Goal: Task Accomplishment & Management: Complete application form

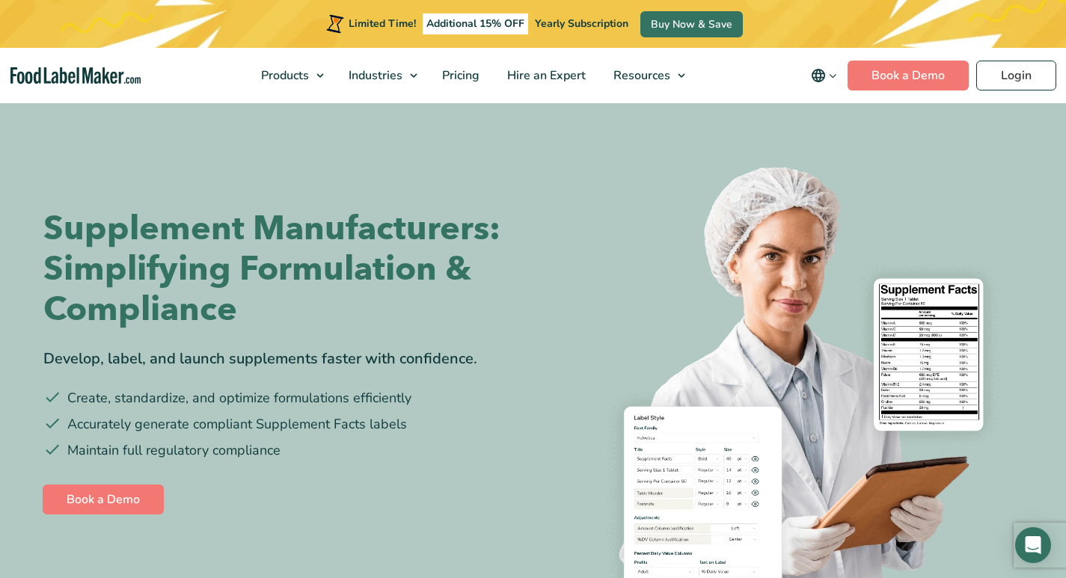
click at [407, 558] on div "Supplement Manufacturers: Simplifying Formulation & Compliance Develop, label, …" at bounding box center [282, 363] width 479 height 399
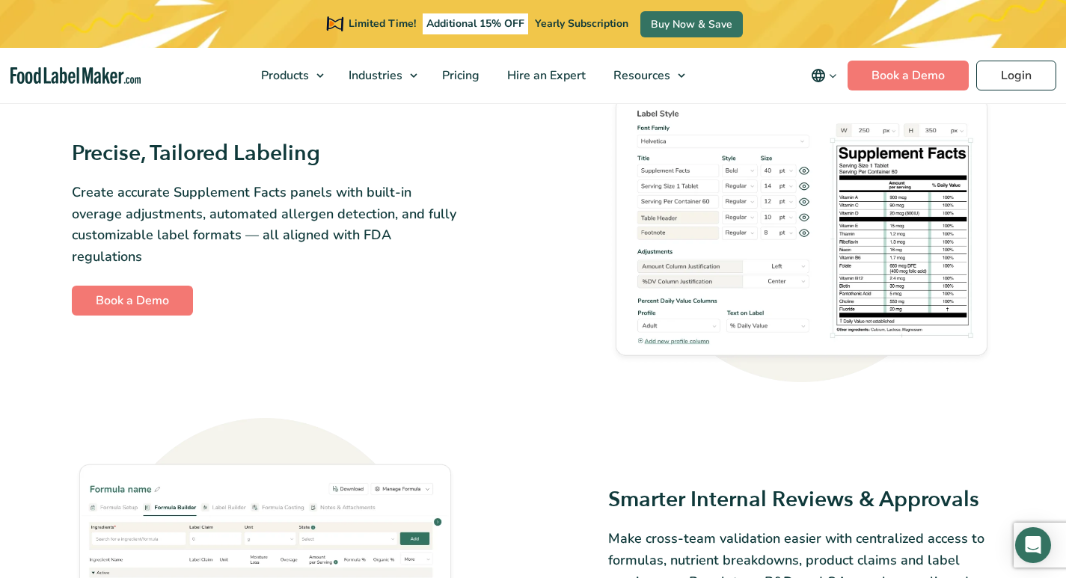
scroll to position [1496, 0]
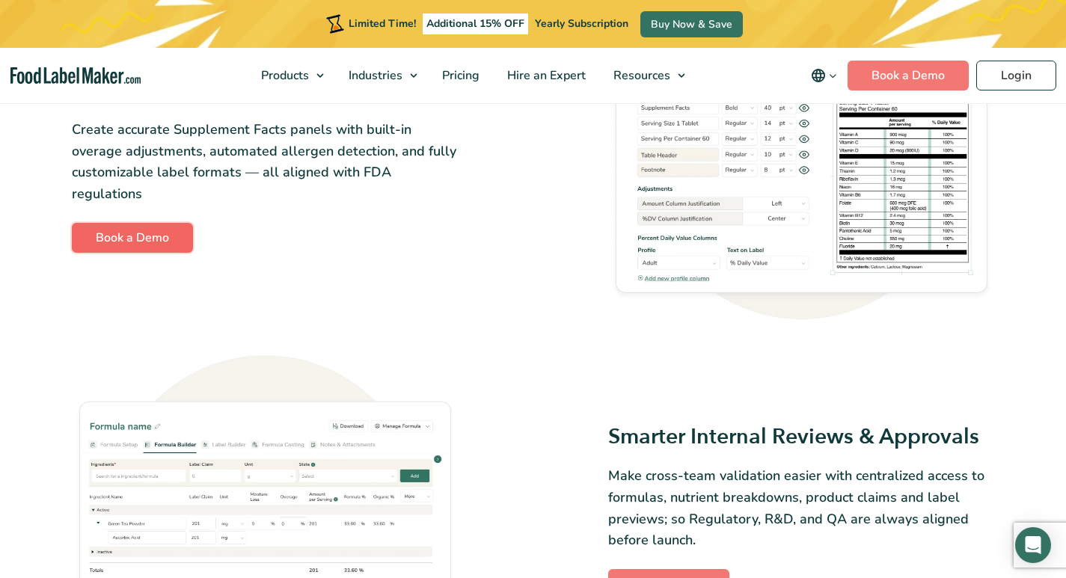
click at [96, 253] on link "Book a Demo" at bounding box center [132, 238] width 121 height 30
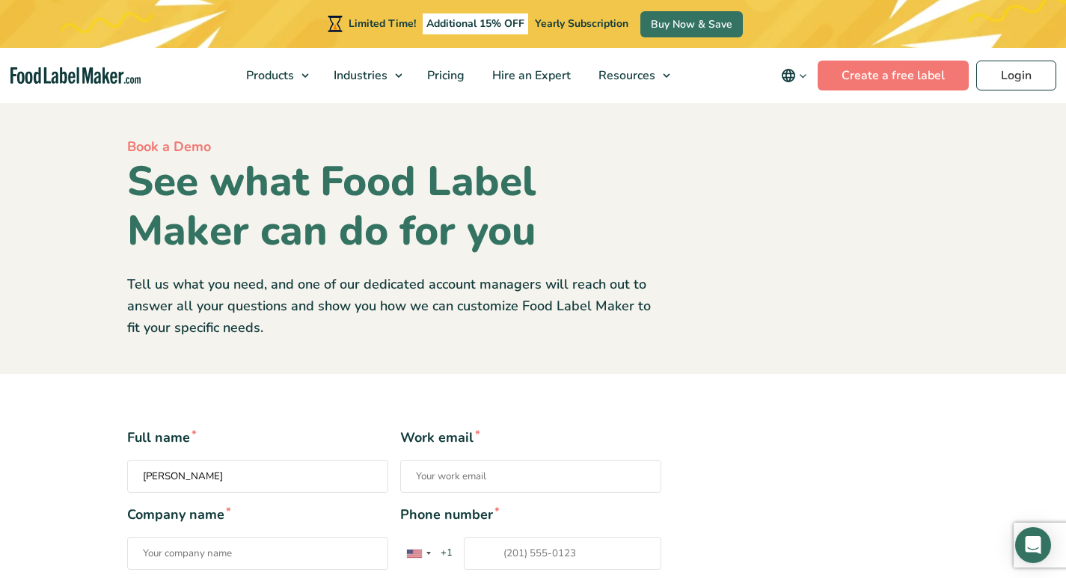
type input "Smitham"
click at [451, 467] on input "Work email *" at bounding box center [530, 476] width 261 height 33
type input "Amelia_Smitham@yahoo.com"
click at [179, 542] on input "Company name *" at bounding box center [257, 553] width 261 height 33
type input "Amelia"
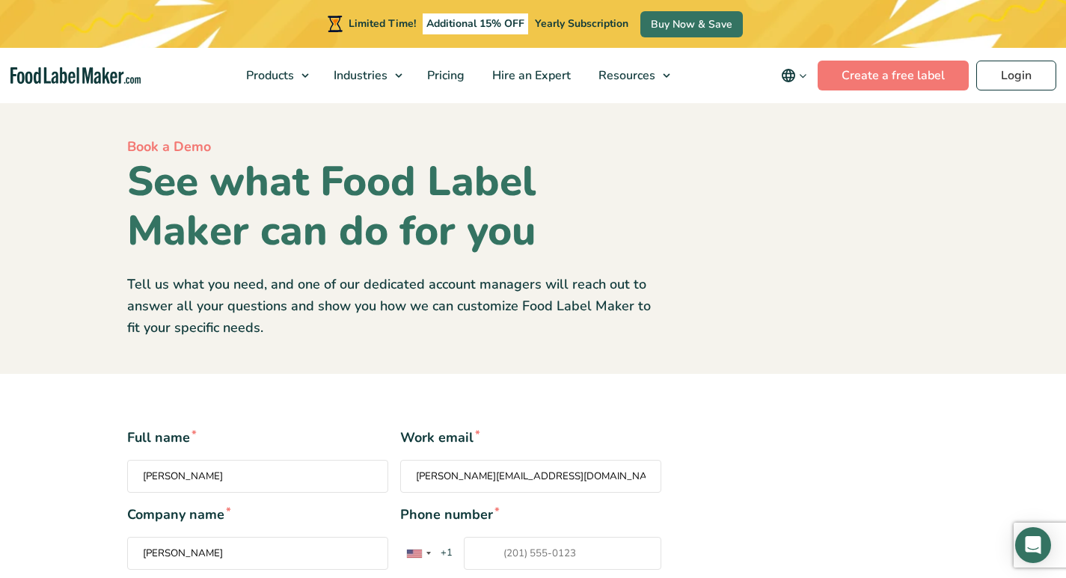
click at [489, 542] on input "Phone number * United States +1 United Kingdom +44 Afghanistan (‫افغانستان‬‎) +…" at bounding box center [562, 553] width 197 height 33
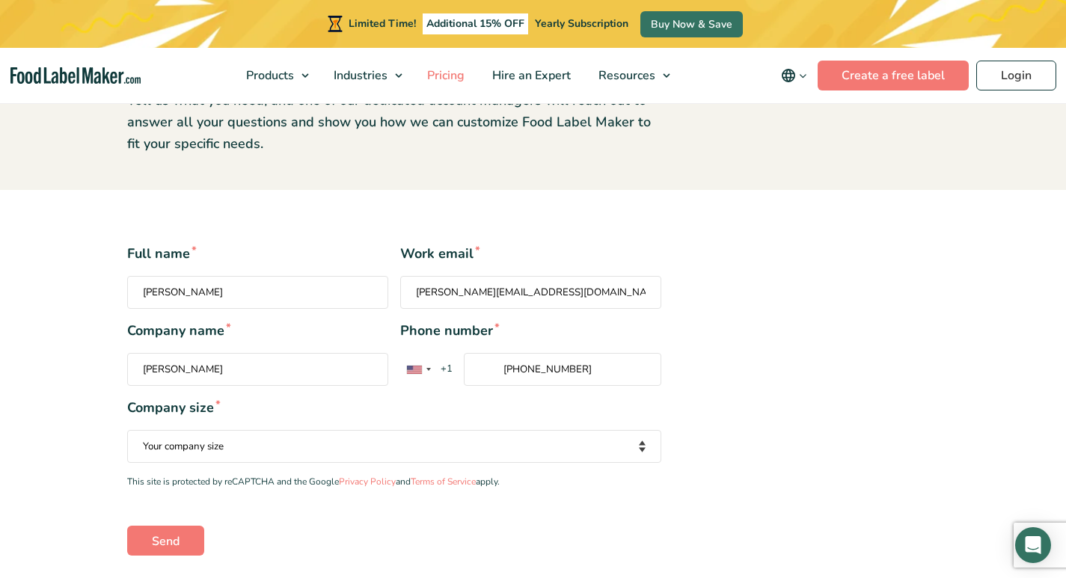
scroll to position [187, 0]
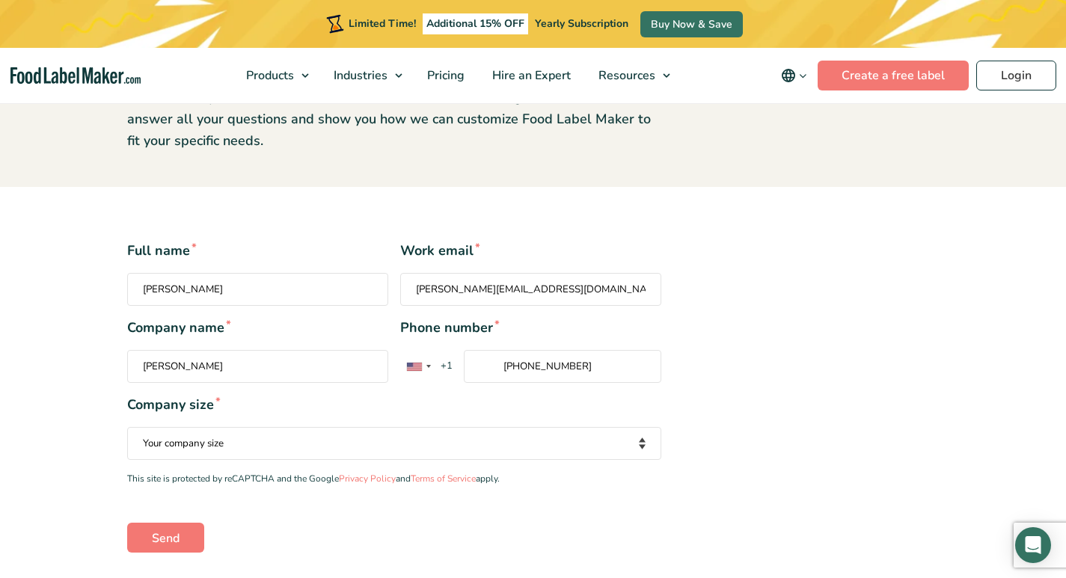
type input "+18204888061"
click at [234, 429] on select "Your company size Fewer than 10 Employees 10 to 50 Employees 51 to 500 Employee…" at bounding box center [394, 443] width 534 height 33
select select "Fewer than 10 Employees"
click at [127, 427] on select "Your company size Fewer than 10 Employees 10 to 50 Employees 51 to 500 Employee…" at bounding box center [394, 443] width 534 height 33
click at [153, 280] on input "Smitham" at bounding box center [257, 289] width 261 height 33
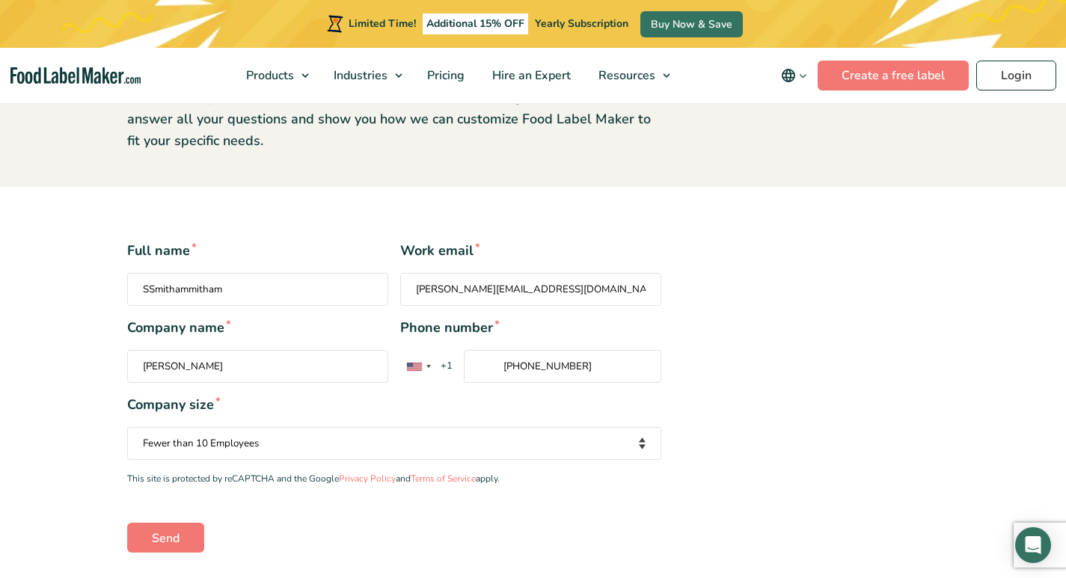
type input "SSmithammitham"
click at [426, 276] on input "Amelia_Smitham@yahoo.com" at bounding box center [530, 289] width 261 height 33
type input "AAmelia_Smitham@yahoo.commelia_Smitham@yahoo.com"
click at [153, 355] on div "Company name * Amelia" at bounding box center [257, 350] width 261 height 65
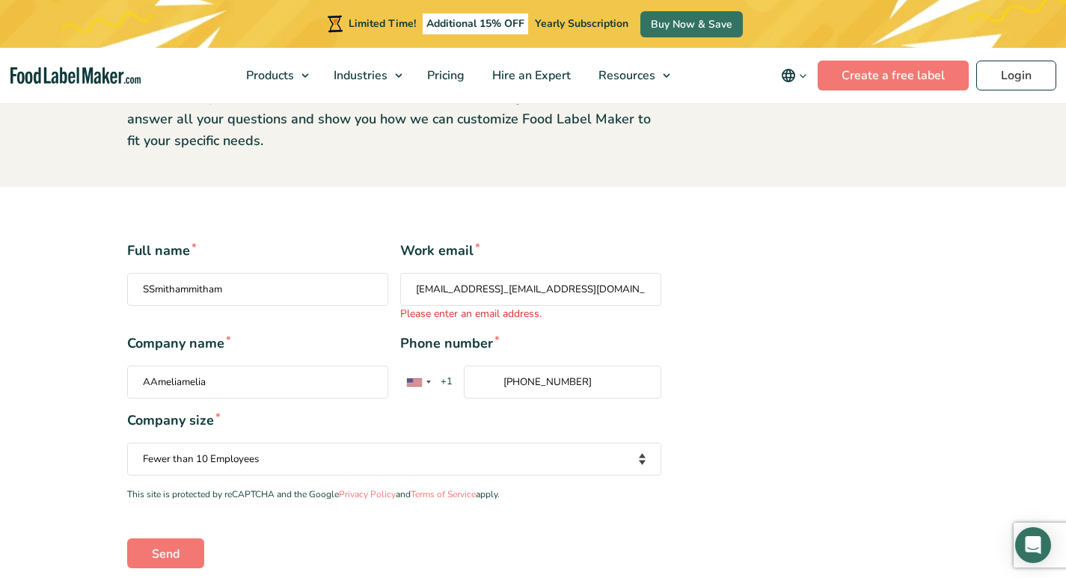
type input "AAmeliamelia"
click at [502, 351] on span "Phone number *" at bounding box center [530, 344] width 261 height 20
click at [502, 366] on input "+18204888061" at bounding box center [562, 382] width 197 height 33
type input "+18204888061+18204888061"
click at [233, 429] on div "Company size * Your company size Fewer than 10 Employees 10 to 50 Employees 51 …" at bounding box center [394, 443] width 534 height 65
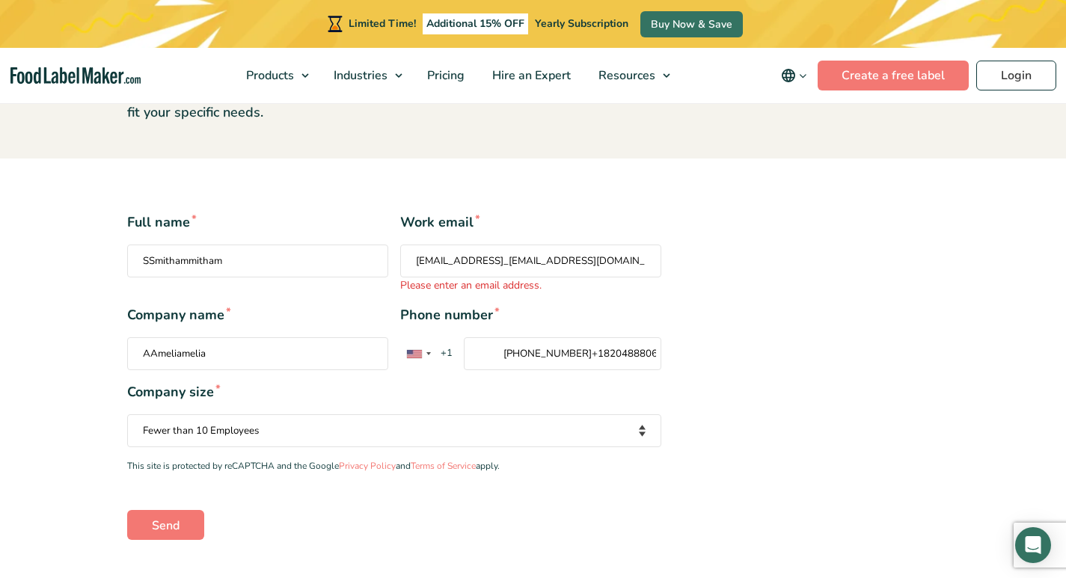
scroll to position [217, 0]
click at [1033, 556] on div "Open Intercom Messenger" at bounding box center [1034, 546] width 40 height 40
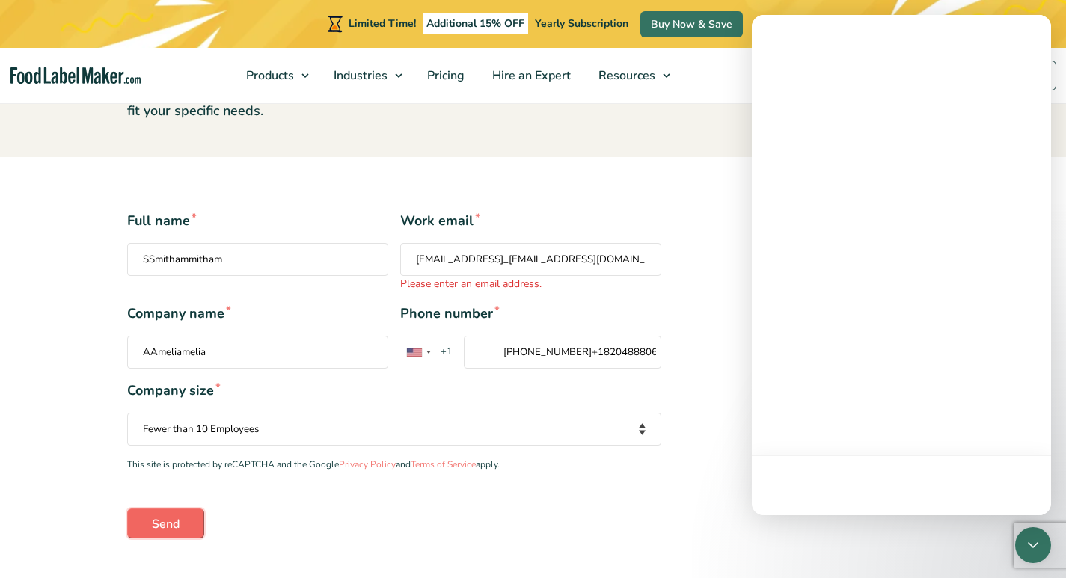
click at [142, 521] on input "Send" at bounding box center [165, 524] width 77 height 30
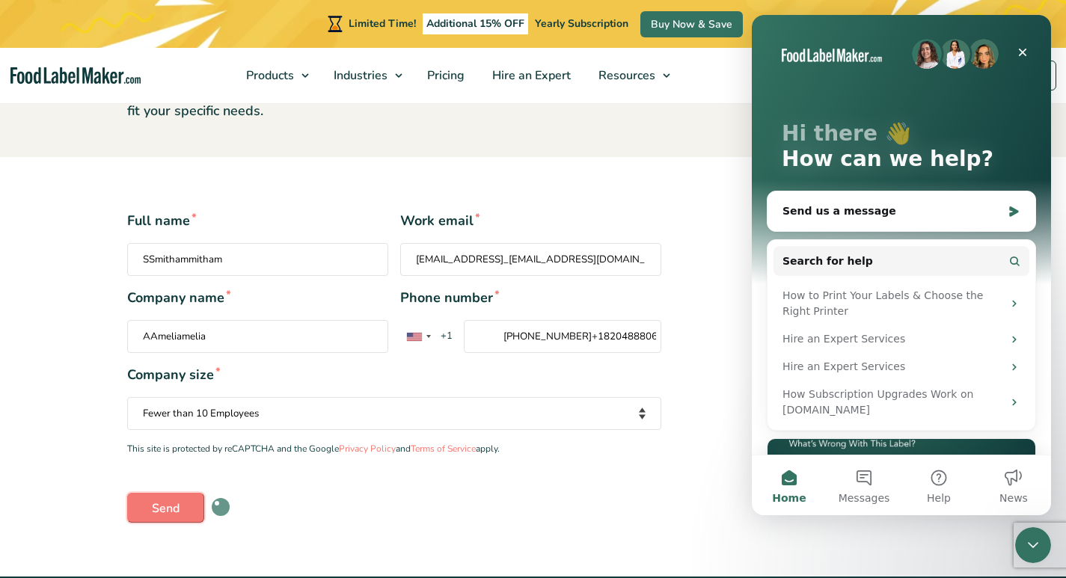
scroll to position [0, 0]
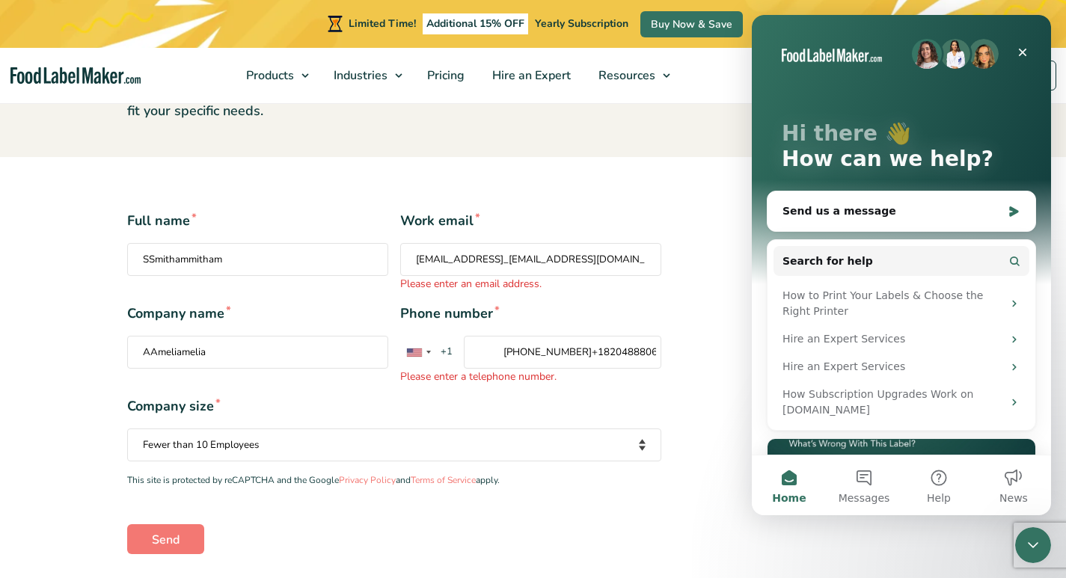
click at [400, 543] on div "Send" at bounding box center [394, 539] width 534 height 30
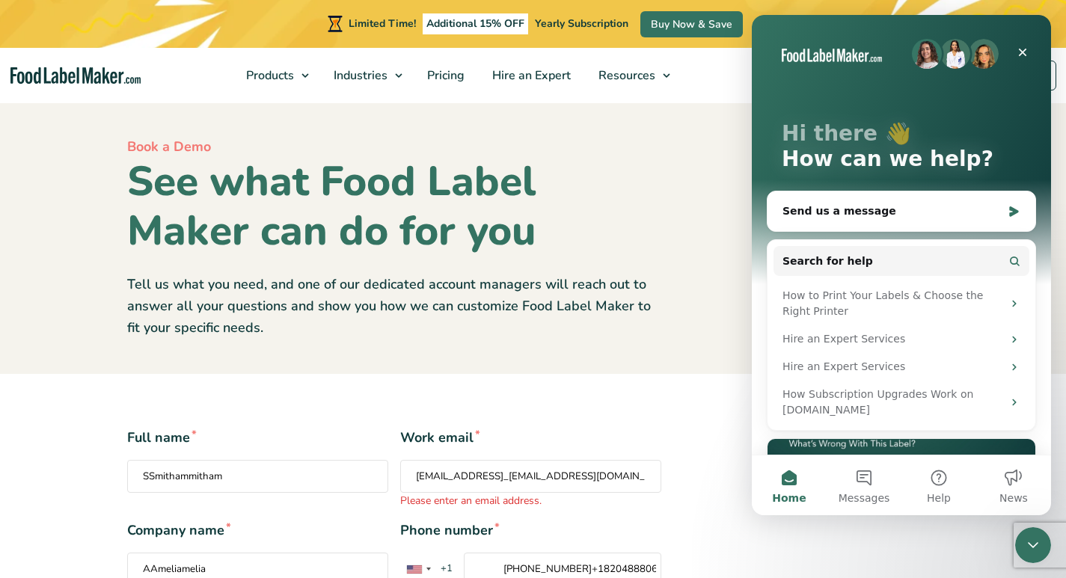
click at [22, 74] on img "main navigation" at bounding box center [75, 75] width 130 height 17
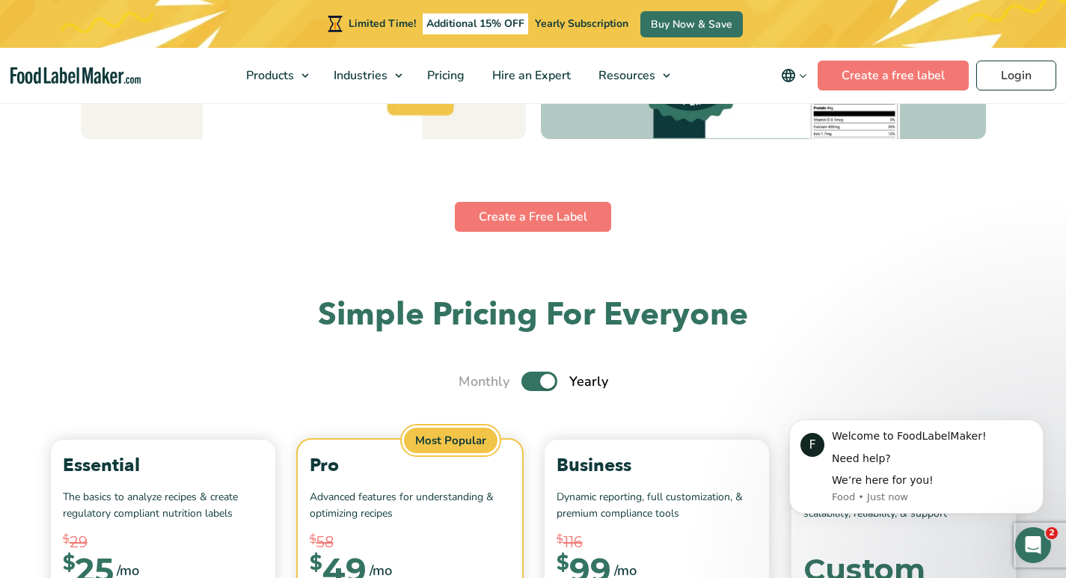
scroll to position [4520, 0]
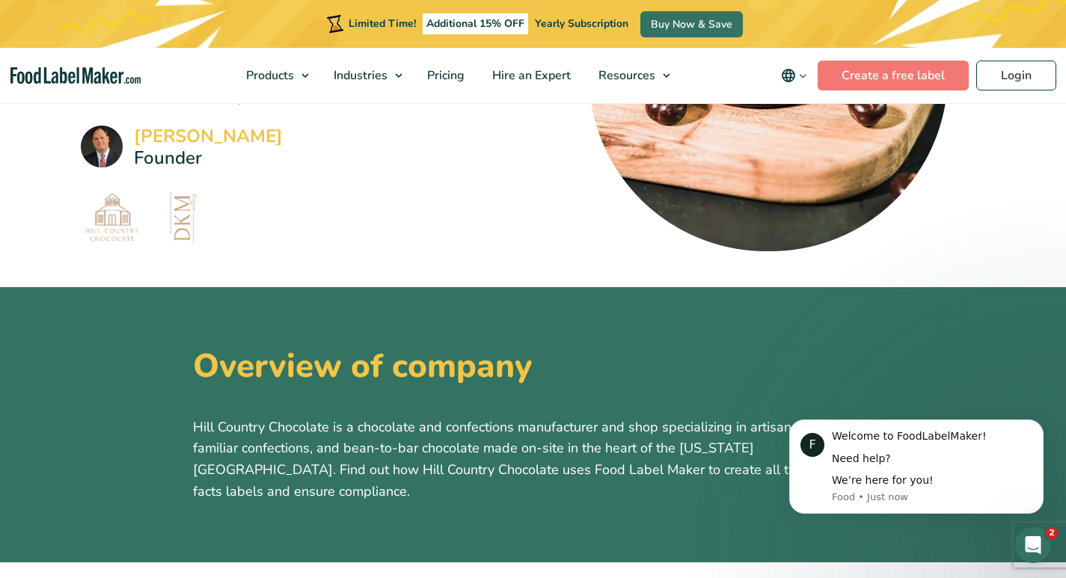
scroll to position [312, 0]
